Goal: Task Accomplishment & Management: Manage account settings

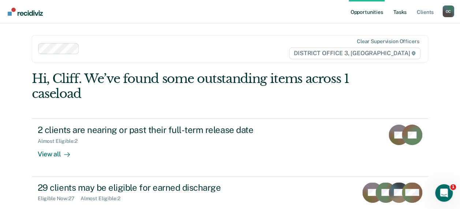
click at [401, 10] on link "Tasks" at bounding box center [400, 11] width 16 height 23
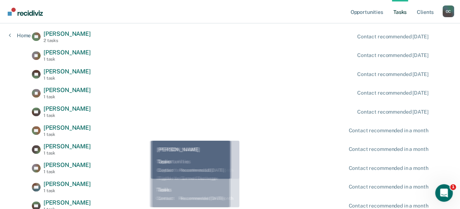
scroll to position [255, 0]
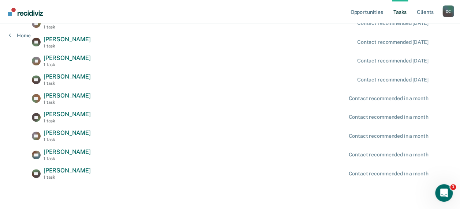
click at [315, 119] on div "[PERSON_NAME] 1 task Contact recommended in a month" at bounding box center [230, 117] width 396 height 13
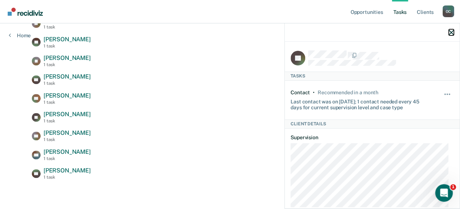
click at [453, 31] on icon "button" at bounding box center [450, 32] width 5 height 5
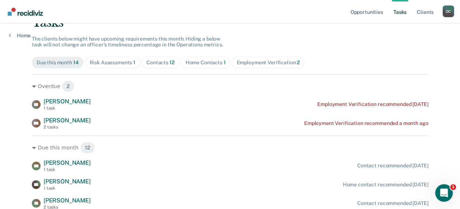
scroll to position [146, 0]
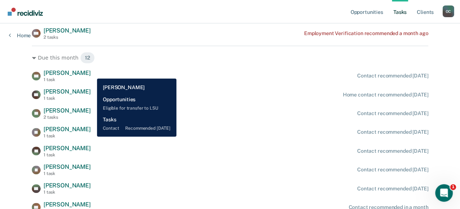
drag, startPoint x: 91, startPoint y: 73, endPoint x: 99, endPoint y: 72, distance: 7.7
click at [91, 73] on span "[PERSON_NAME]" at bounding box center [67, 72] width 47 height 7
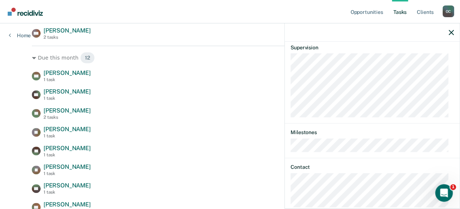
scroll to position [283, 0]
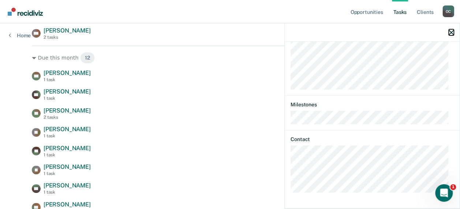
click at [449, 34] on icon "button" at bounding box center [450, 32] width 5 height 5
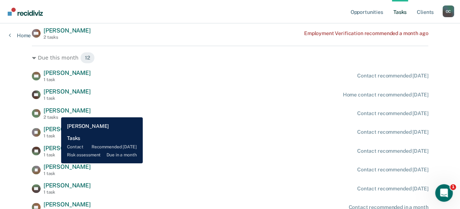
click at [56, 112] on span "[PERSON_NAME]" at bounding box center [67, 110] width 47 height 7
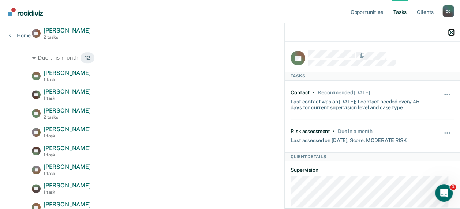
click at [453, 31] on icon "button" at bounding box center [450, 32] width 5 height 5
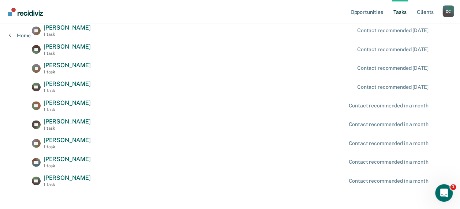
scroll to position [255, 0]
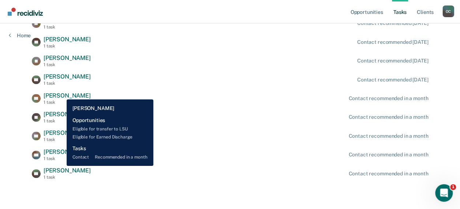
click at [61, 94] on span "[PERSON_NAME]" at bounding box center [67, 95] width 47 height 7
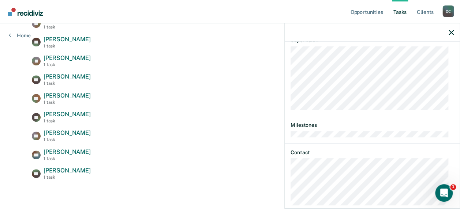
scroll to position [293, 0]
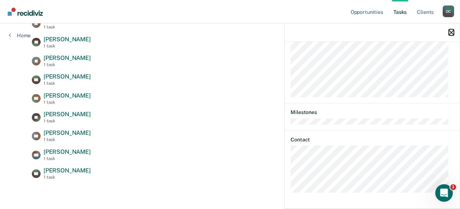
drag, startPoint x: 452, startPoint y: 31, endPoint x: 440, endPoint y: 39, distance: 14.6
click at [452, 31] on icon "button" at bounding box center [450, 32] width 5 height 5
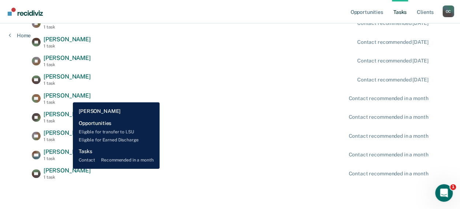
click at [67, 169] on span "[PERSON_NAME]" at bounding box center [67, 170] width 47 height 7
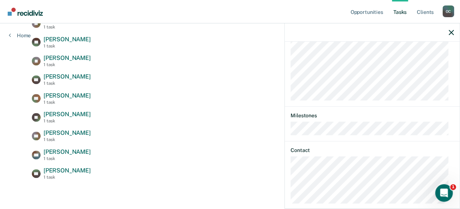
scroll to position [306, 0]
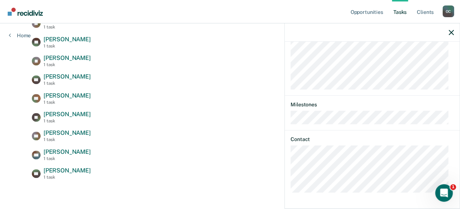
click at [289, 173] on div "JW Tasks Contact • Recommended in a month Last contact was on [DATE]; 1 contact…" at bounding box center [372, 125] width 175 height 166
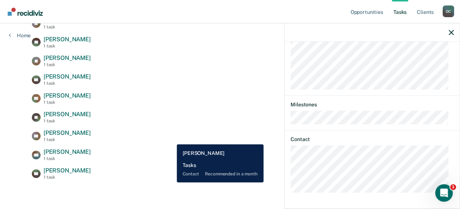
click at [172, 140] on div "CK [PERSON_NAME] 1 task Contact recommended in a month" at bounding box center [230, 135] width 396 height 13
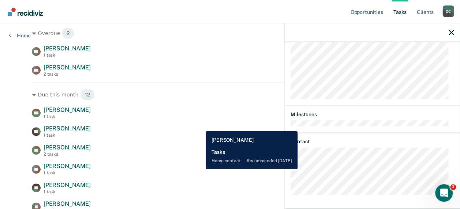
scroll to position [110, 0]
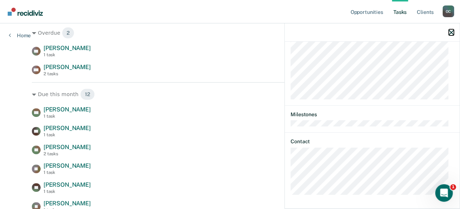
click at [453, 29] on button "button" at bounding box center [450, 32] width 5 height 6
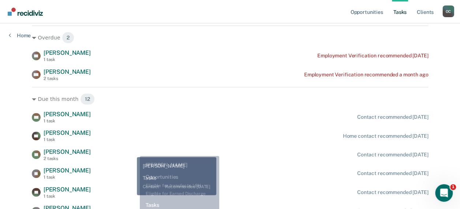
scroll to position [37, 0]
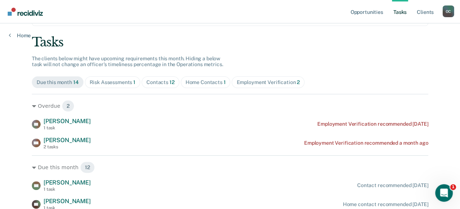
click at [195, 81] on div "Home Contacts 1" at bounding box center [205, 82] width 40 height 6
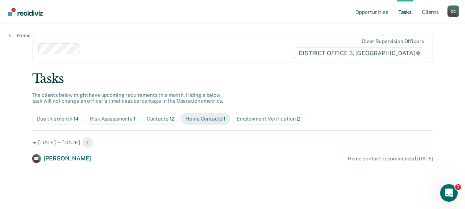
click at [120, 121] on div "Risk Assessments 1" at bounding box center [113, 119] width 46 height 6
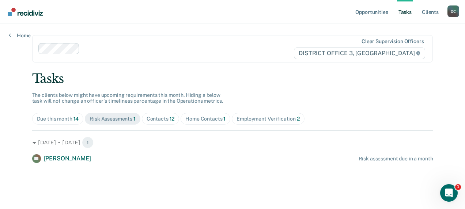
click at [51, 112] on div "Tasks The clients below might have upcoming requirements this month. Hiding a b…" at bounding box center [232, 117] width 401 height 92
click at [54, 115] on span "Due this month 14" at bounding box center [58, 119] width 52 height 12
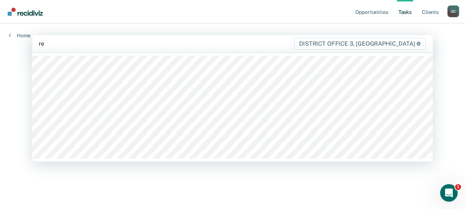
type input "rey"
type input "oh"
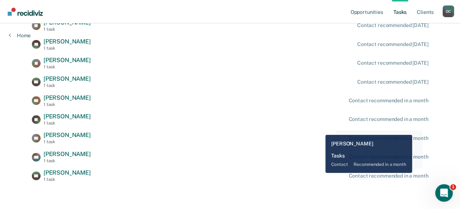
scroll to position [255, 0]
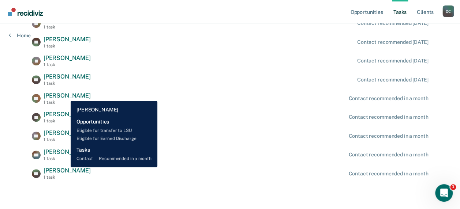
click at [65, 167] on span "[PERSON_NAME]" at bounding box center [67, 170] width 47 height 7
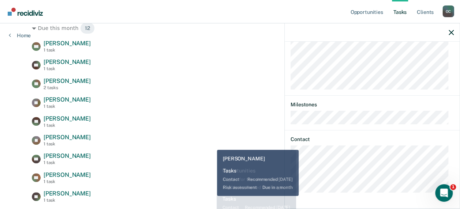
scroll to position [183, 0]
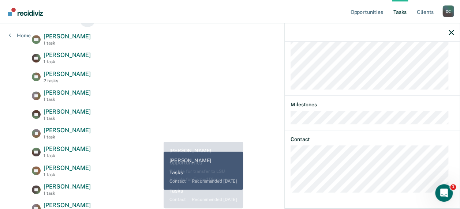
click at [158, 136] on div "JR [PERSON_NAME] 1 task Contact recommended [DATE]" at bounding box center [230, 133] width 396 height 13
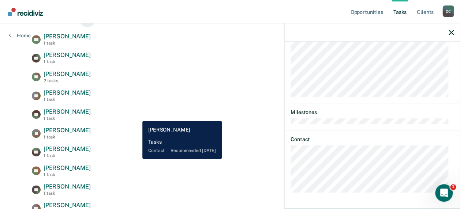
click at [137, 116] on div "AV [PERSON_NAME] 1 task Contact recommended [DATE]" at bounding box center [230, 114] width 396 height 13
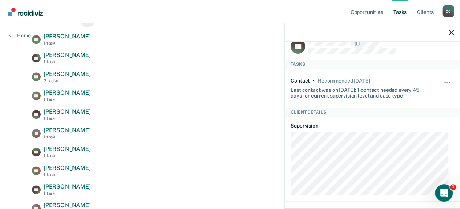
scroll to position [0, 0]
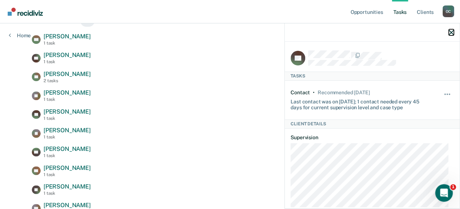
click at [452, 35] on icon "button" at bounding box center [450, 32] width 5 height 5
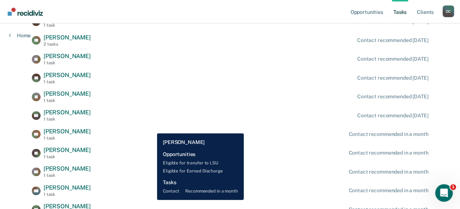
scroll to position [255, 0]
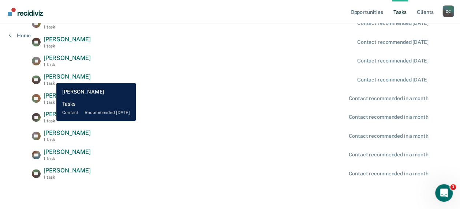
click at [51, 78] on span "[PERSON_NAME]" at bounding box center [67, 76] width 47 height 7
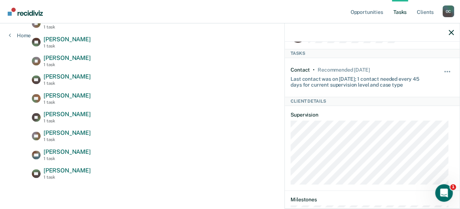
scroll to position [0, 0]
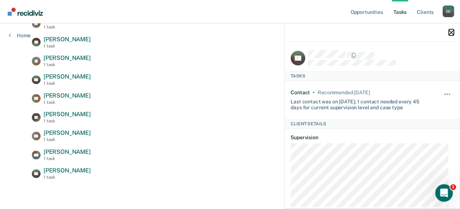
click at [451, 30] on icon "button" at bounding box center [450, 32] width 5 height 5
